Goal: Book appointment/travel/reservation

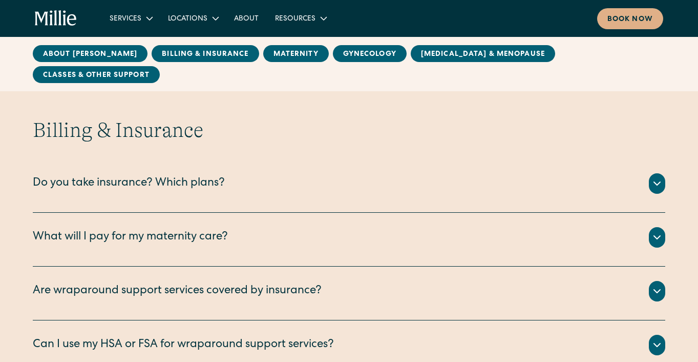
scroll to position [437, 0]
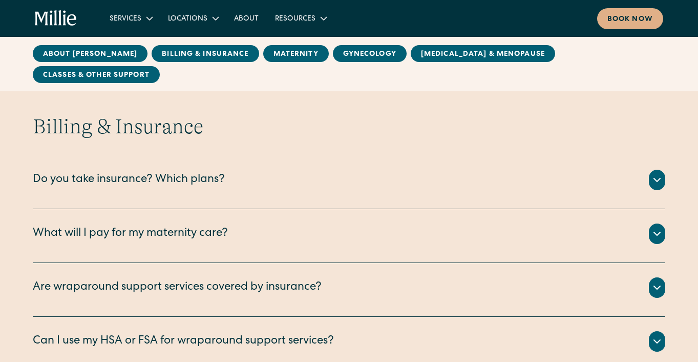
click at [660, 227] on icon at bounding box center [657, 233] width 12 height 12
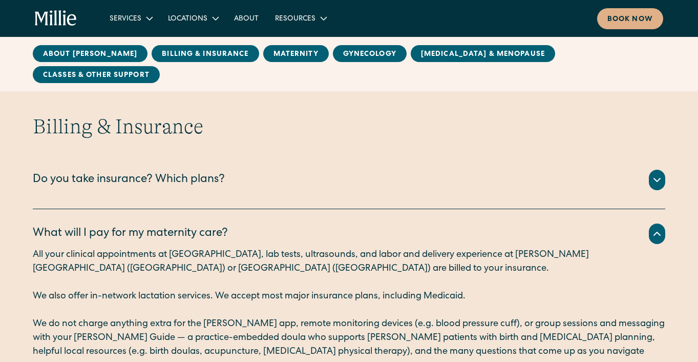
click at [659, 227] on icon at bounding box center [657, 233] width 12 height 12
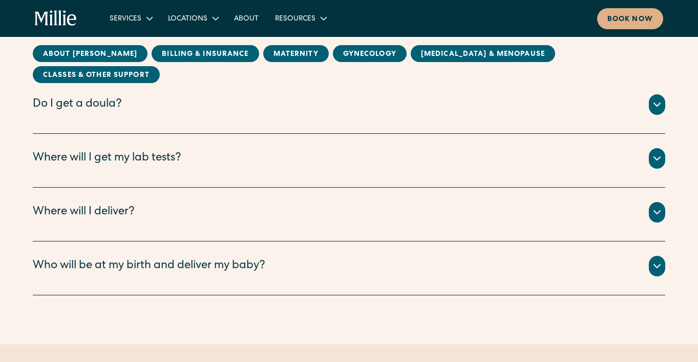
scroll to position [1191, 0]
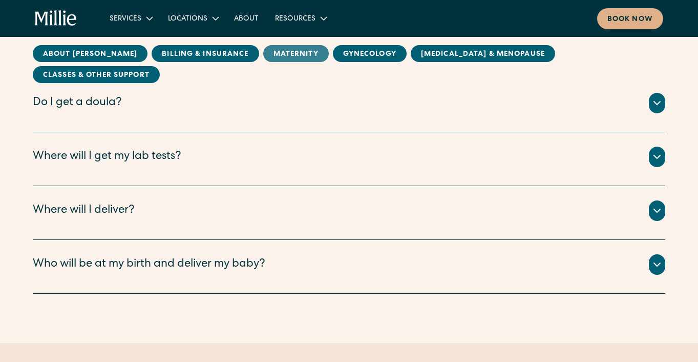
click at [265, 54] on link "MAternity" at bounding box center [296, 53] width 66 height 17
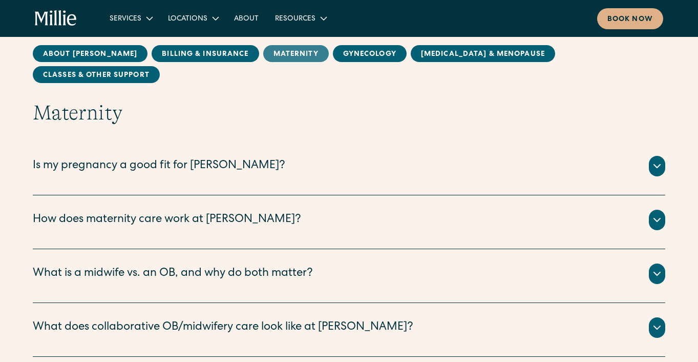
scroll to position [856, 0]
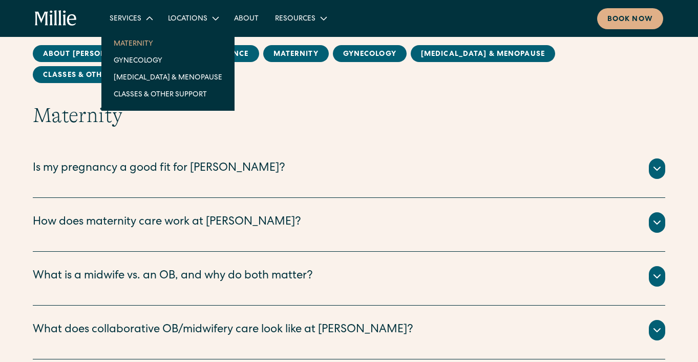
click at [145, 41] on link "Maternity" at bounding box center [168, 43] width 125 height 17
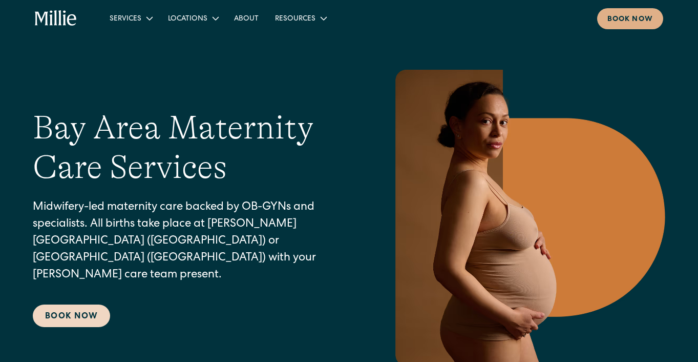
click at [60, 306] on link "Book Now" at bounding box center [71, 315] width 77 height 23
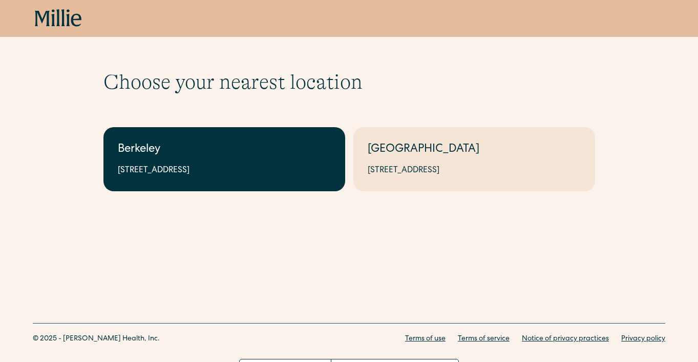
click at [208, 157] on div "Berkeley" at bounding box center [224, 149] width 213 height 17
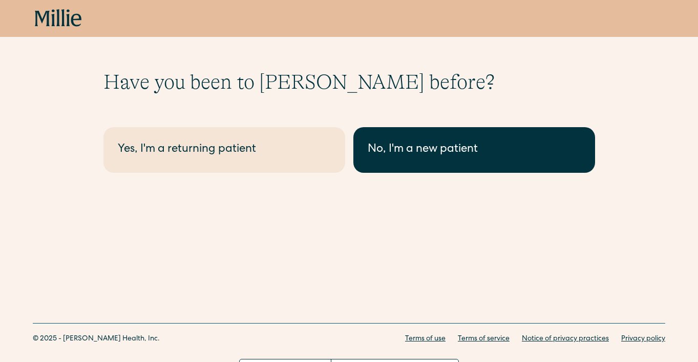
click at [415, 151] on div "No, I'm a new patient" at bounding box center [474, 149] width 213 height 17
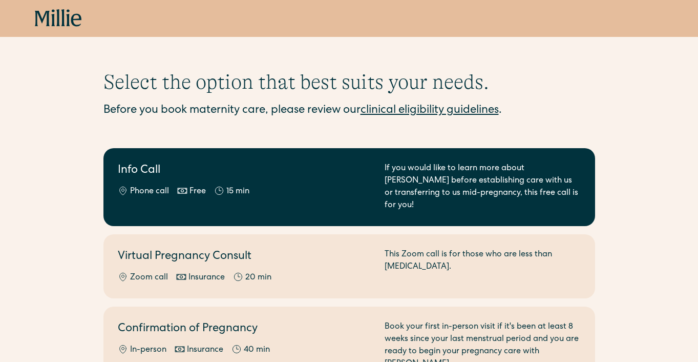
click at [280, 167] on h2 "Info Call" at bounding box center [245, 170] width 255 height 17
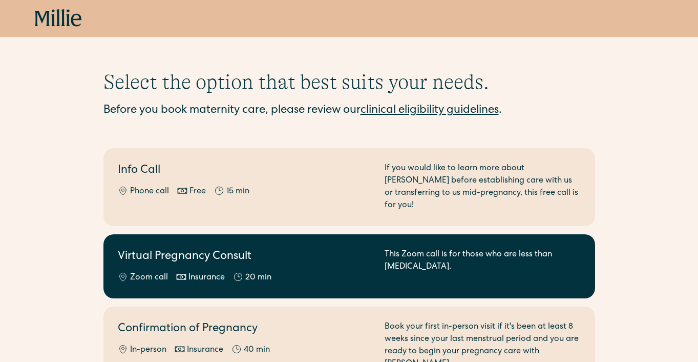
click at [173, 234] on link "Virtual Pregnancy Consult Zoom call Insurance 20 min This Zoom call is for thos…" at bounding box center [349, 266] width 492 height 64
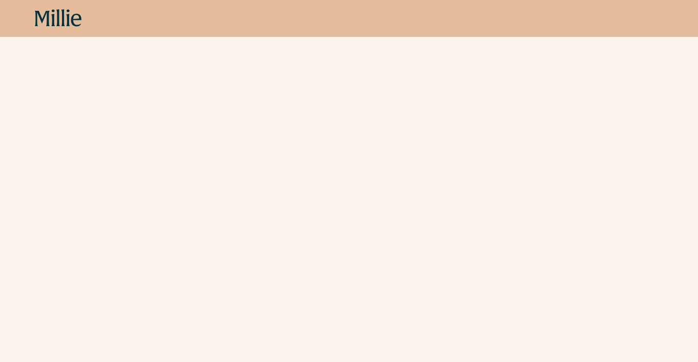
scroll to position [290, 0]
